Goal: Information Seeking & Learning: Learn about a topic

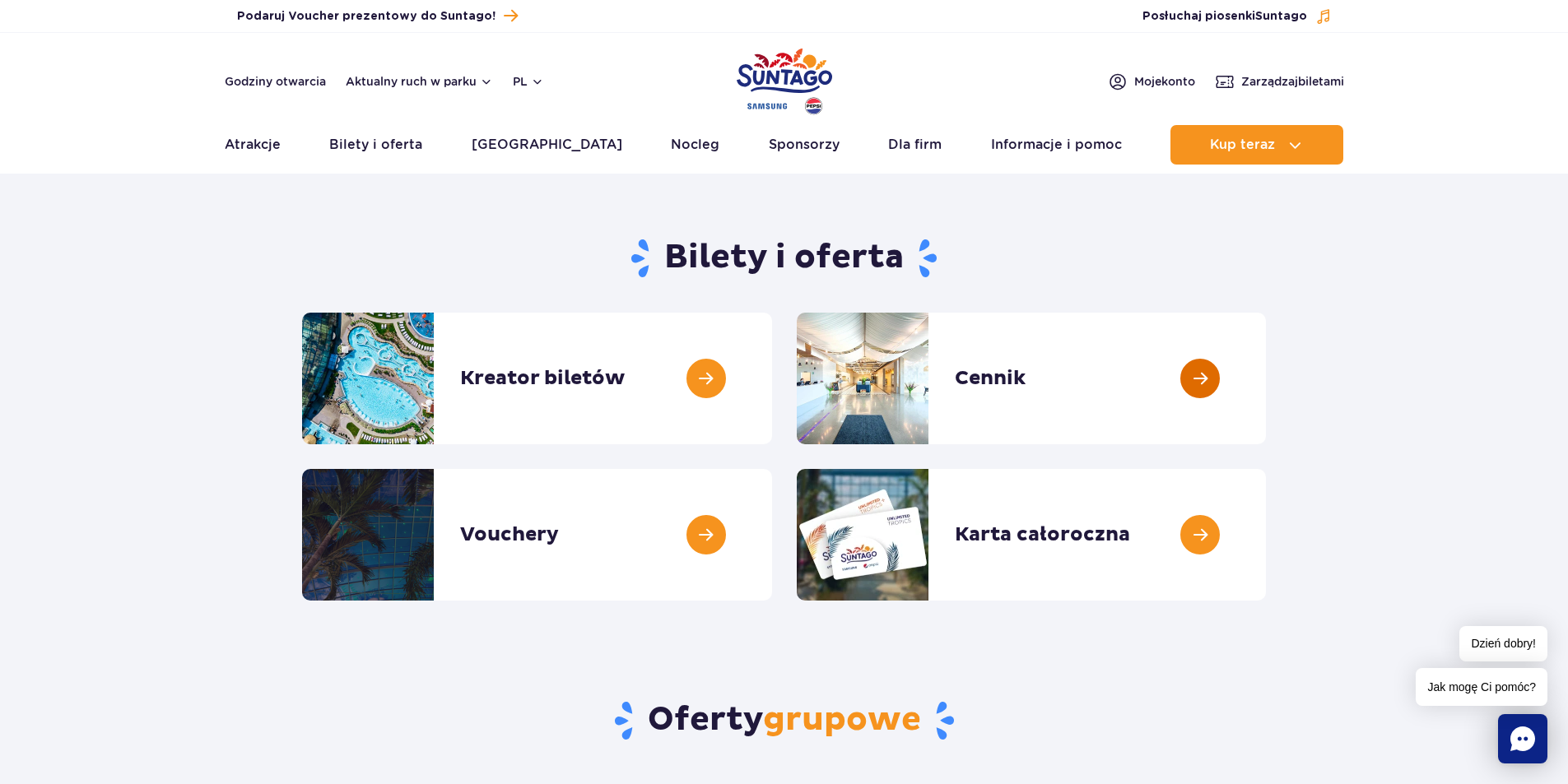
click at [1266, 402] on link at bounding box center [1266, 378] width 0 height 132
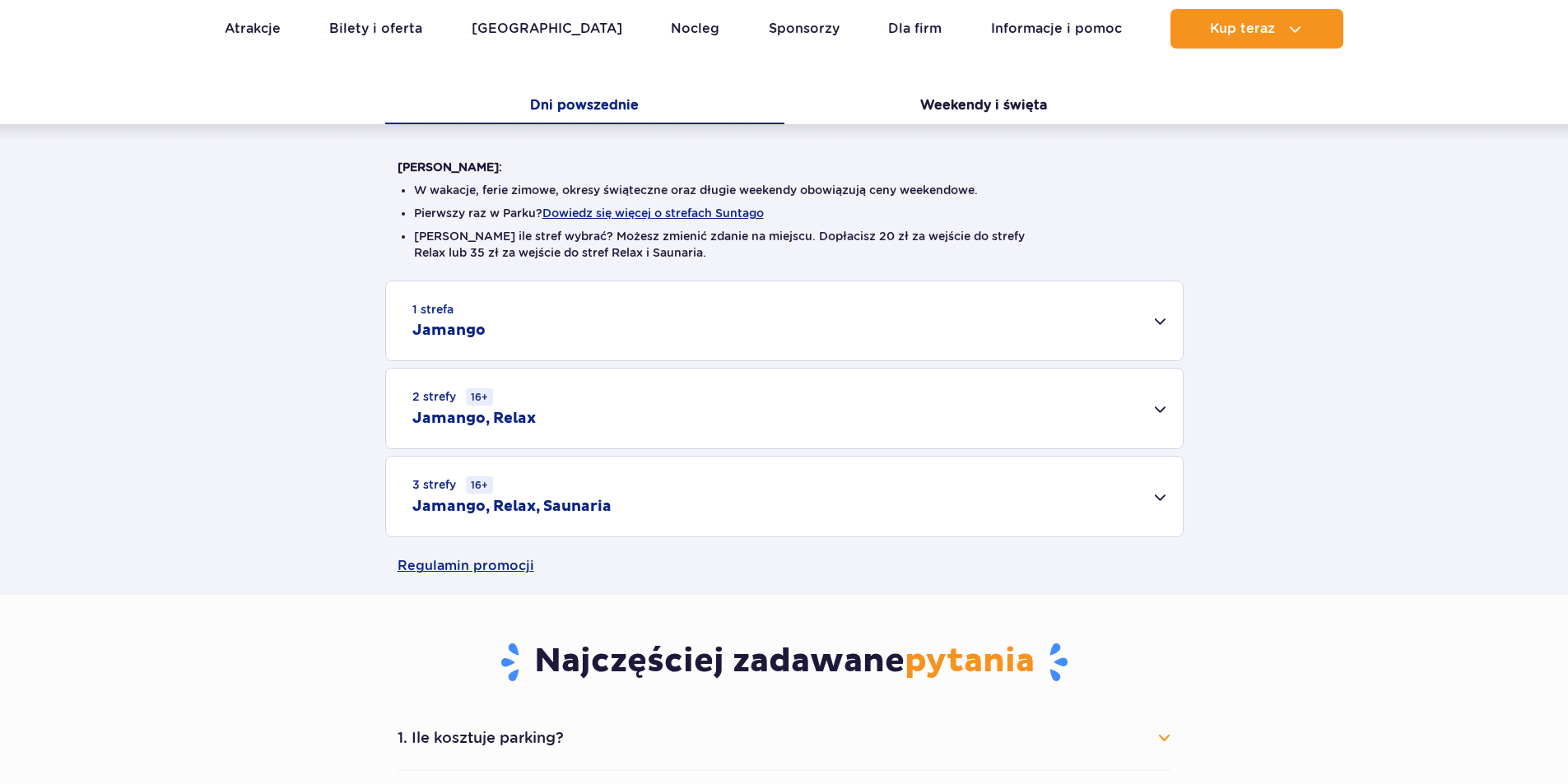
scroll to position [329, 0]
click at [1021, 499] on div "3 strefy 16+ Jamango, Relax, Saunaria" at bounding box center [784, 496] width 797 height 80
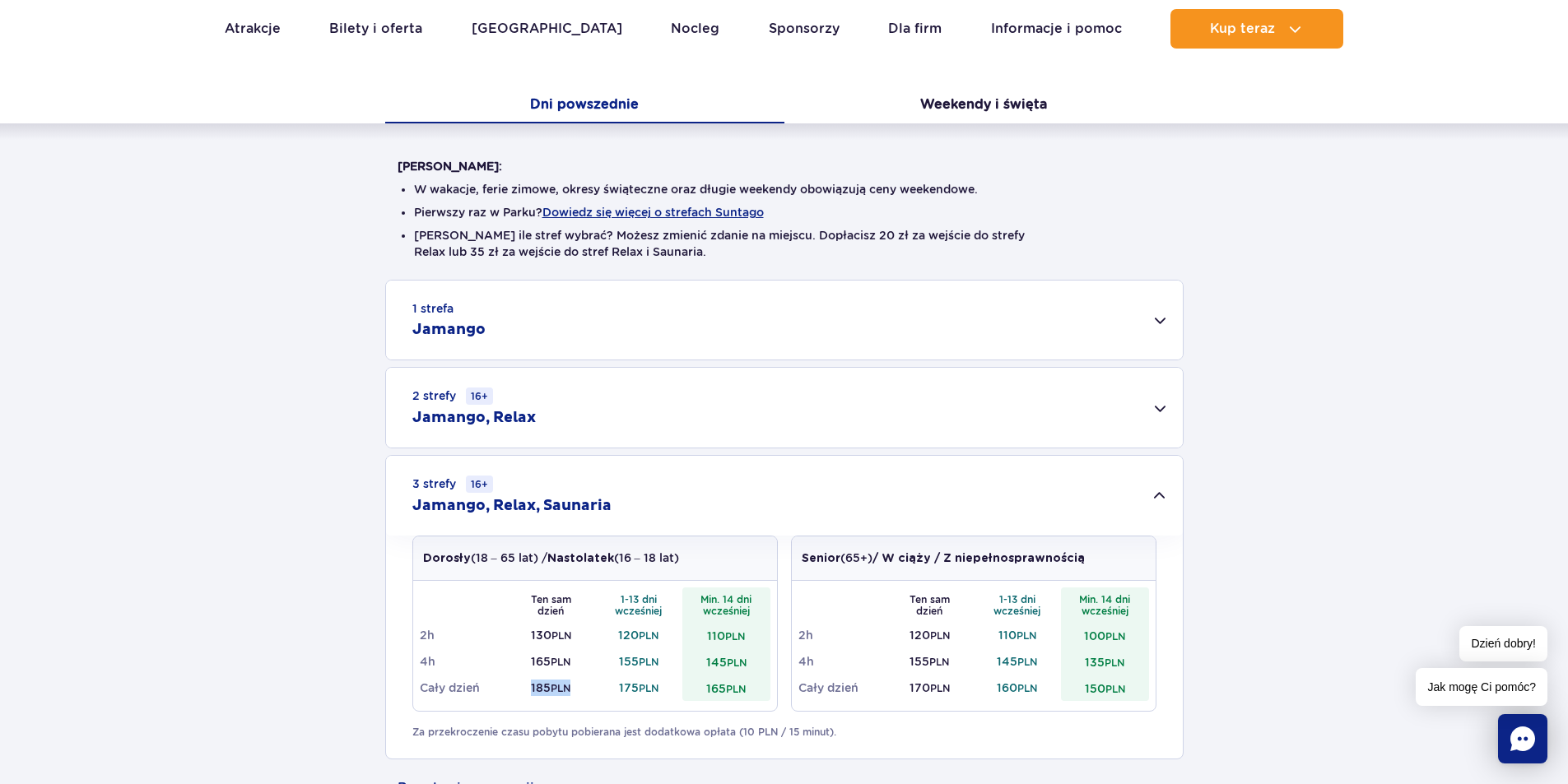
drag, startPoint x: 529, startPoint y: 691, endPoint x: 570, endPoint y: 689, distance: 41.0
click at [570, 689] on td "185 PLN" at bounding box center [551, 688] width 88 height 26
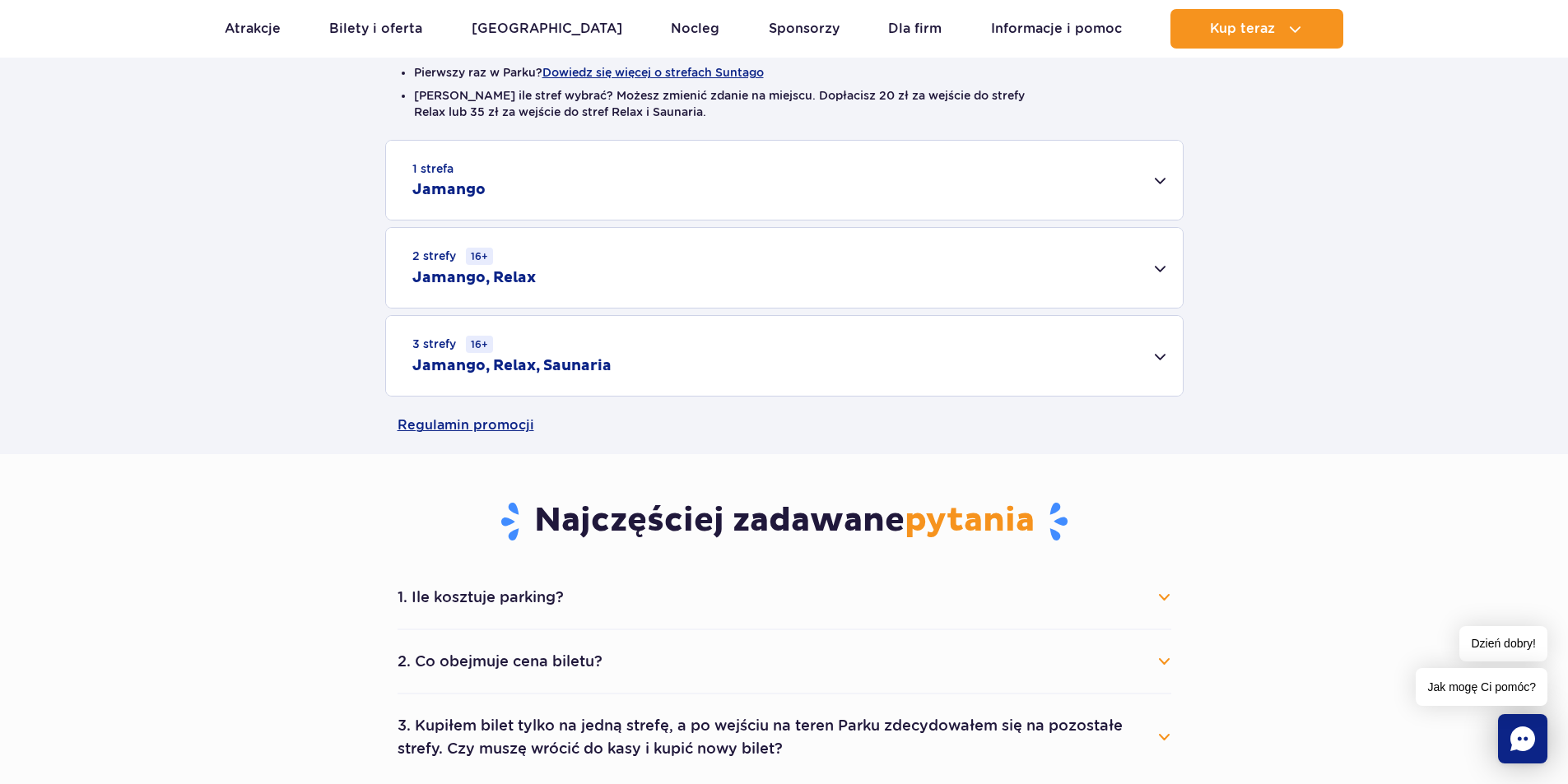
scroll to position [494, 0]
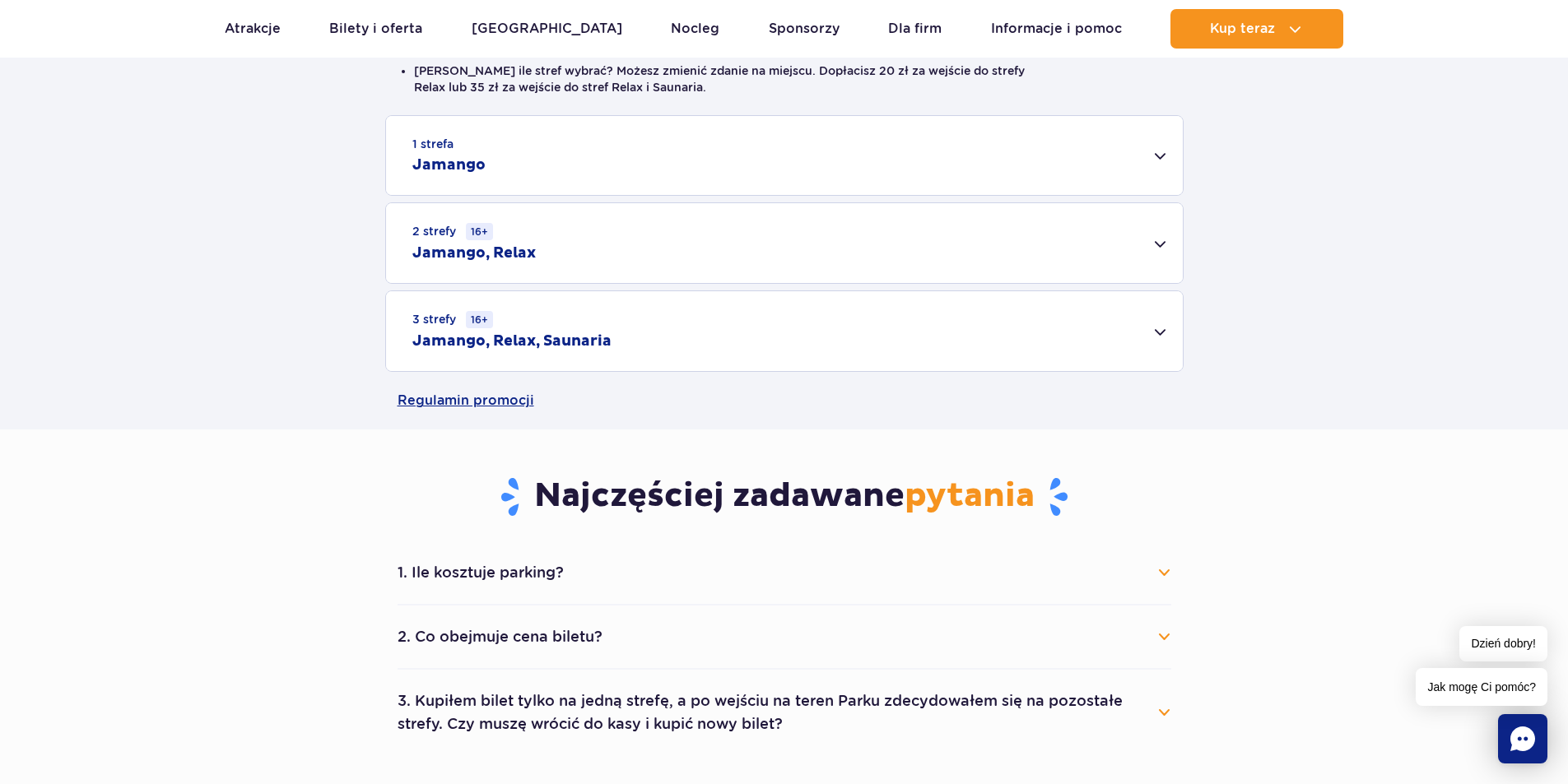
click at [1454, 353] on div "1 strefa Jamango Dorosły (18 – 65 lat) / Nastolatek (16 – 18 lat) Ten sam dzień…" at bounding box center [784, 244] width 1568 height 257
click at [1489, 404] on div "Regulamin promocji" at bounding box center [784, 400] width 1568 height 57
drag, startPoint x: 1459, startPoint y: 360, endPoint x: 1186, endPoint y: 453, distance: 288.4
click at [1458, 360] on div "1 strefa Jamango Dorosły (18 – 65 lat) / Nastolatek (16 – 18 lat) Ten sam dzień…" at bounding box center [784, 244] width 1568 height 257
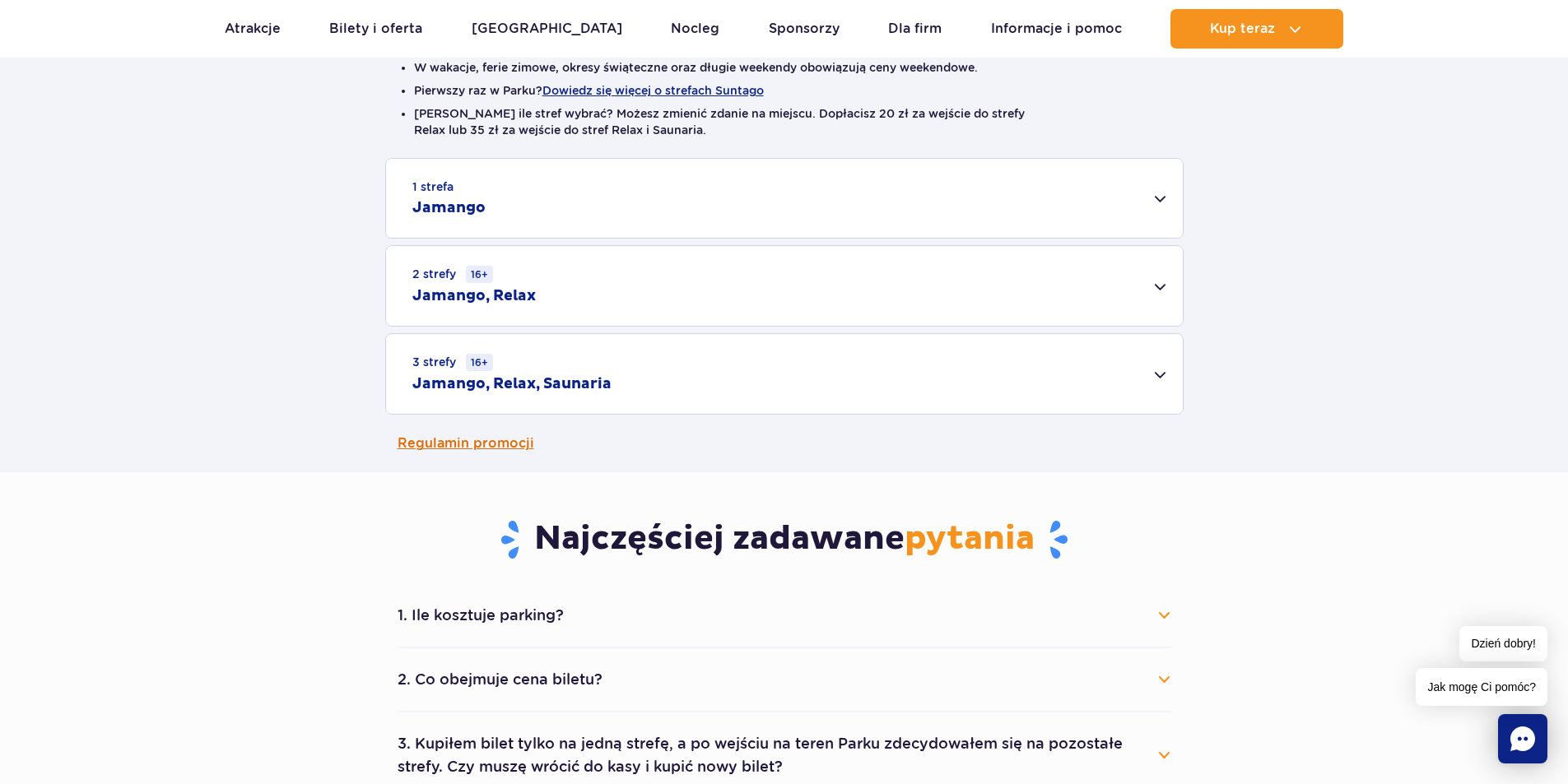
scroll to position [411, 0]
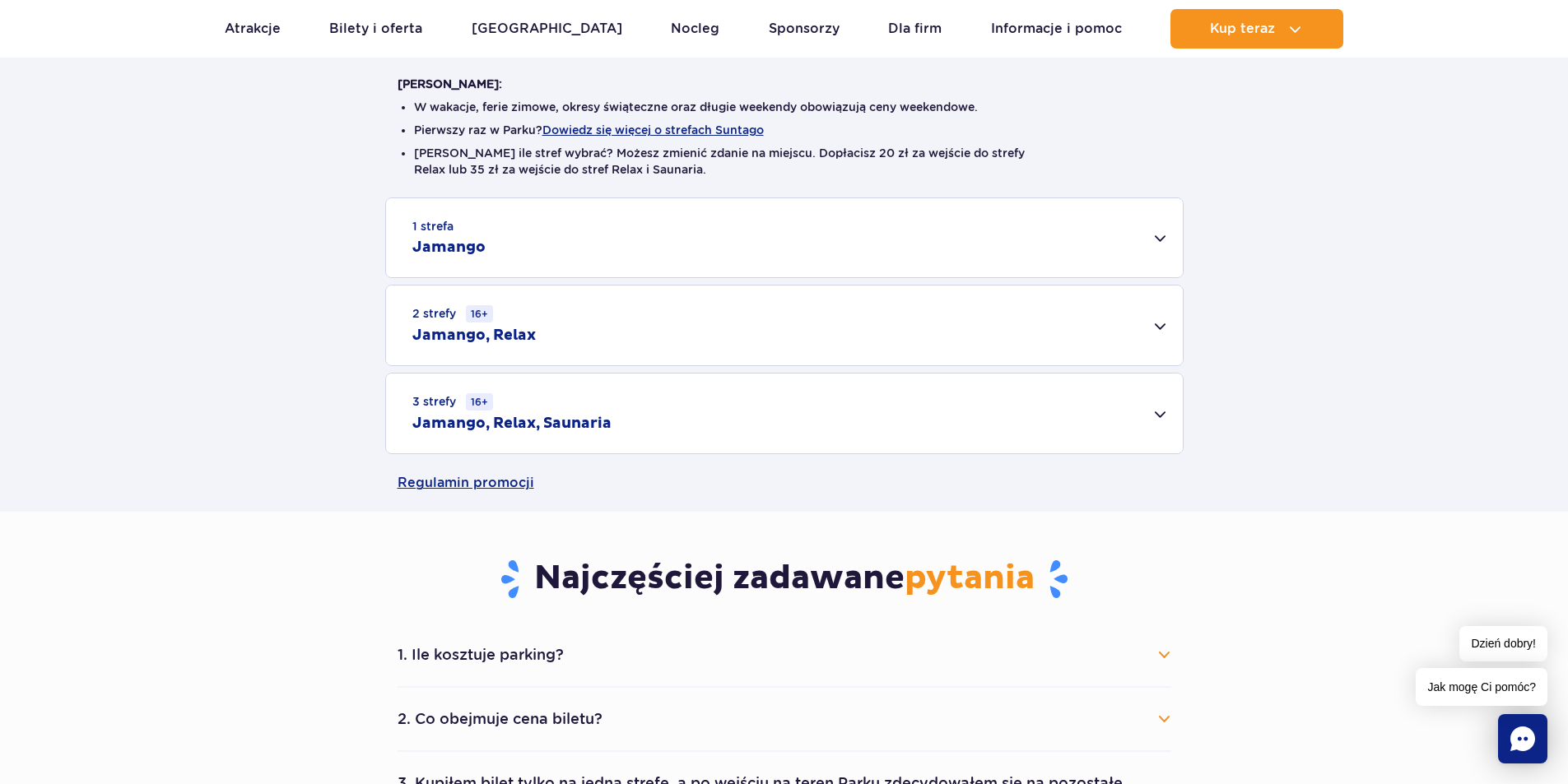
click at [794, 420] on div "3 strefy 16+ Jamango, Relax, Saunaria" at bounding box center [784, 413] width 797 height 80
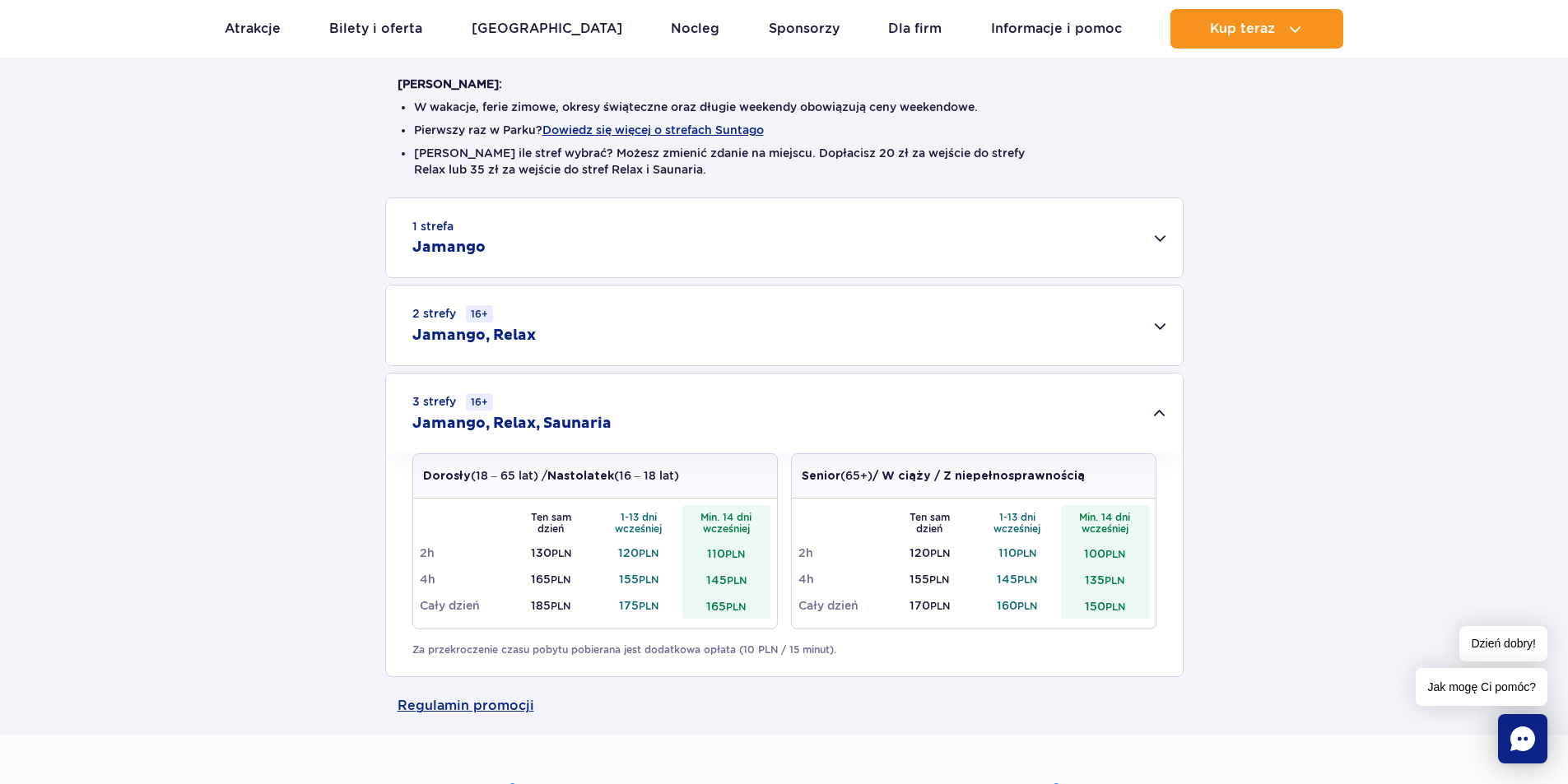
drag, startPoint x: 802, startPoint y: 314, endPoint x: 805, endPoint y: 328, distance: 14.3
click at [805, 322] on div "2 strefy 16+ Jamango, Relax" at bounding box center [784, 325] width 797 height 80
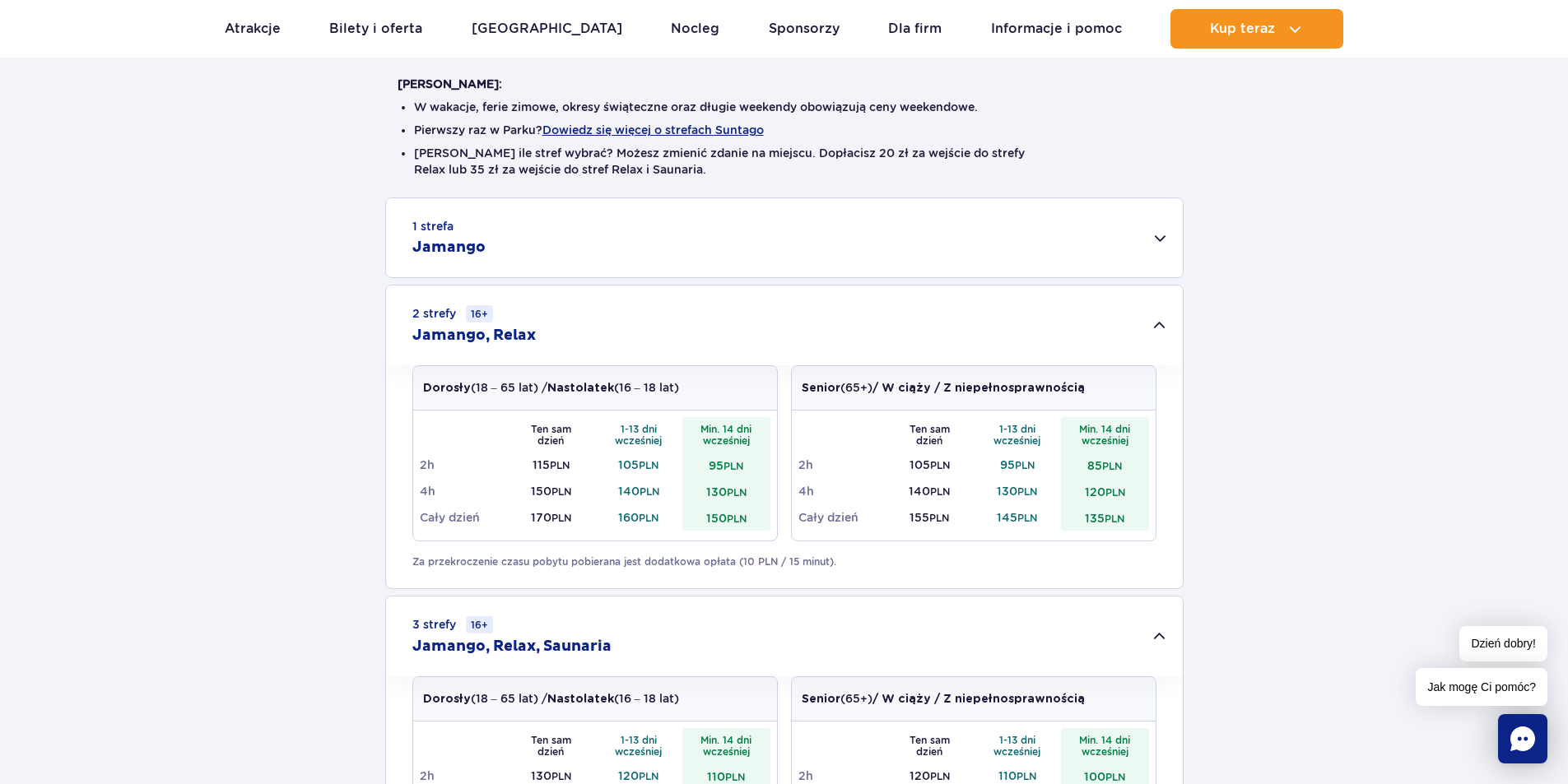
scroll to position [329, 0]
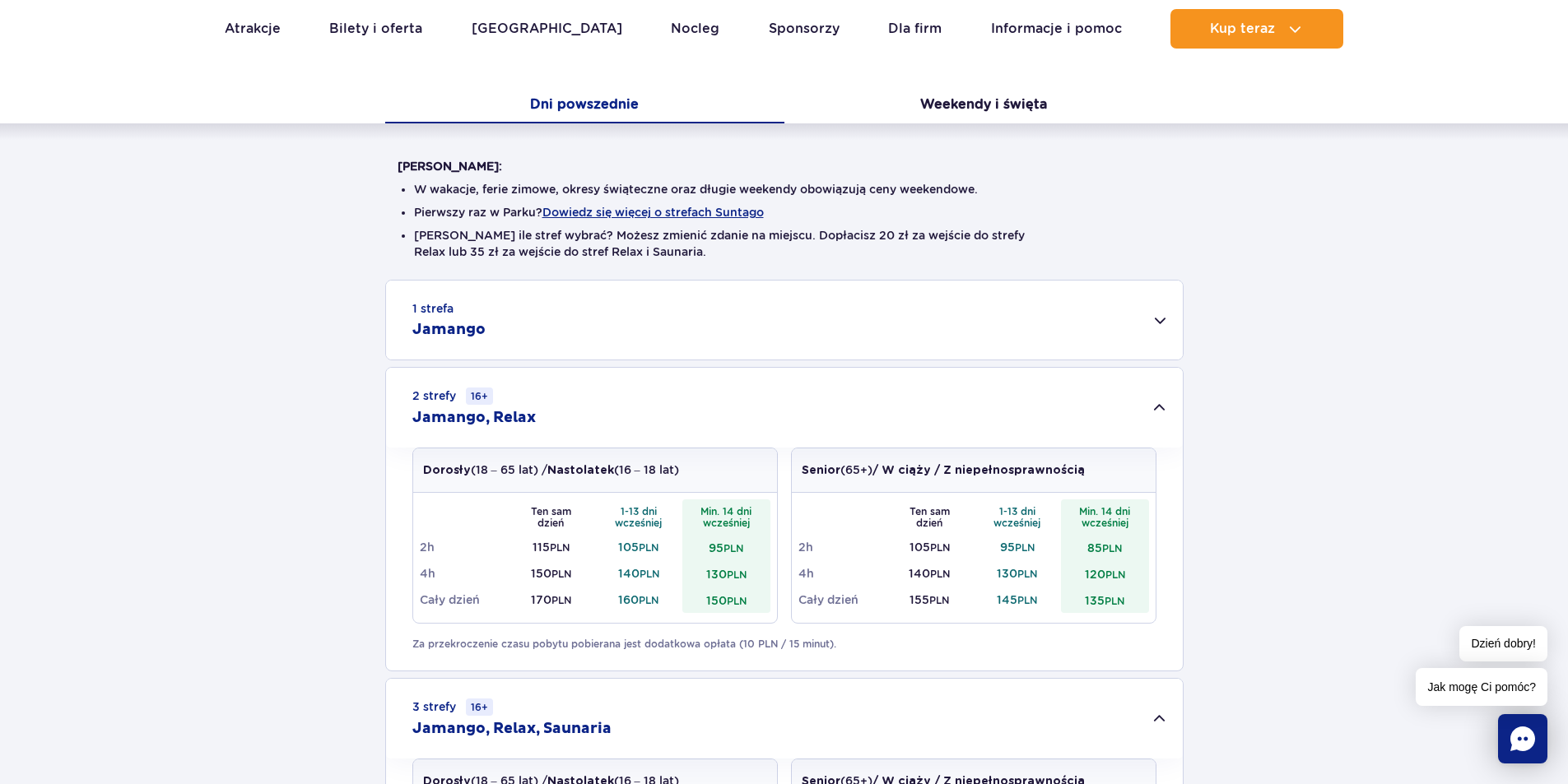
click at [964, 89] on button "Weekendy i święta" at bounding box center [983, 107] width 399 height 35
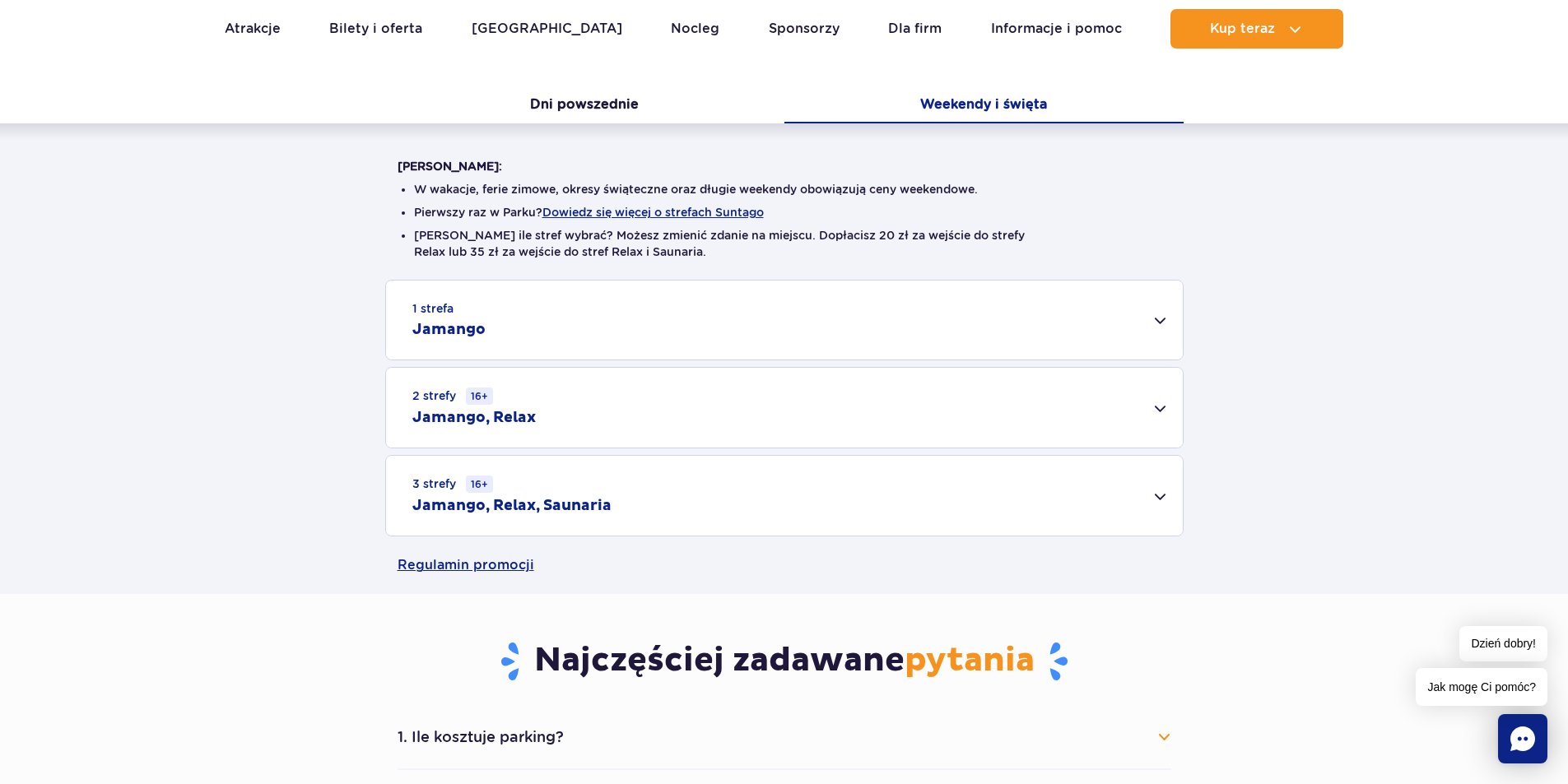
click at [805, 535] on div "3 strefy 16+ Jamango, Relax, Saunaria" at bounding box center [784, 496] width 797 height 80
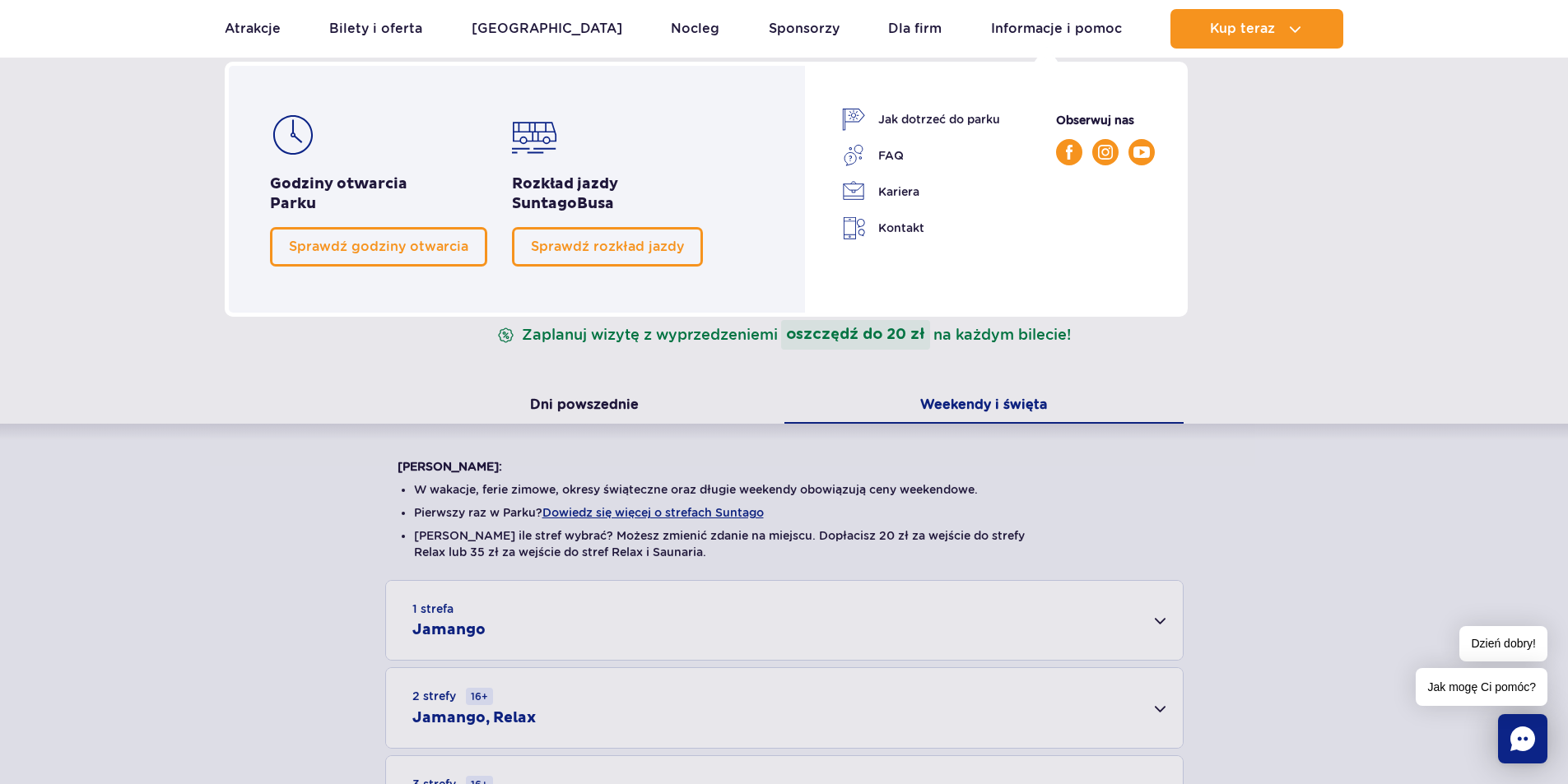
scroll to position [0, 0]
